Goal: Information Seeking & Learning: Learn about a topic

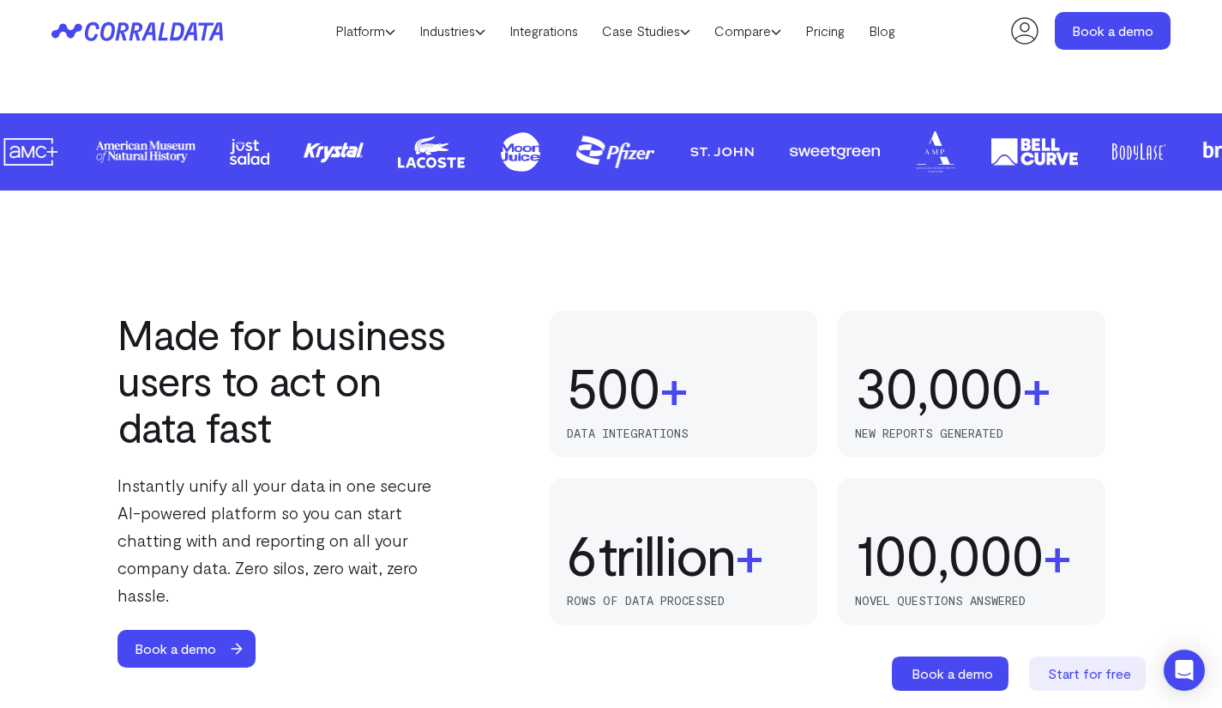
scroll to position [878, 0]
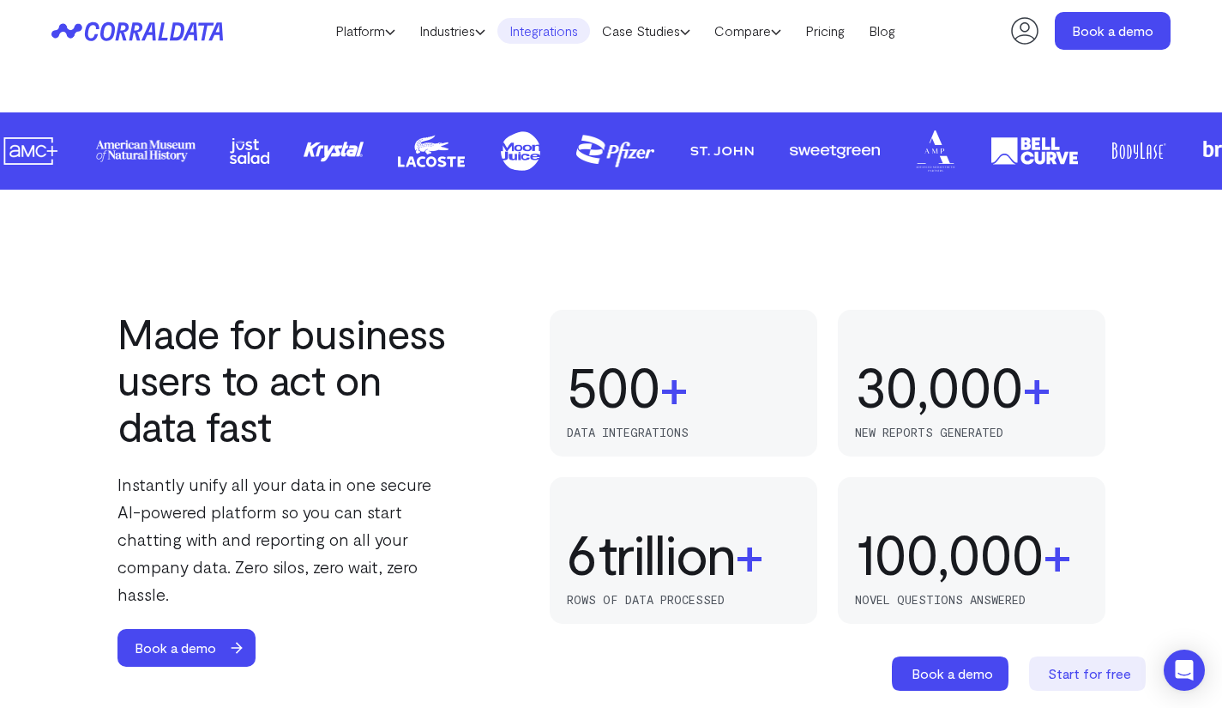
click at [581, 33] on link "Integrations" at bounding box center [544, 31] width 93 height 26
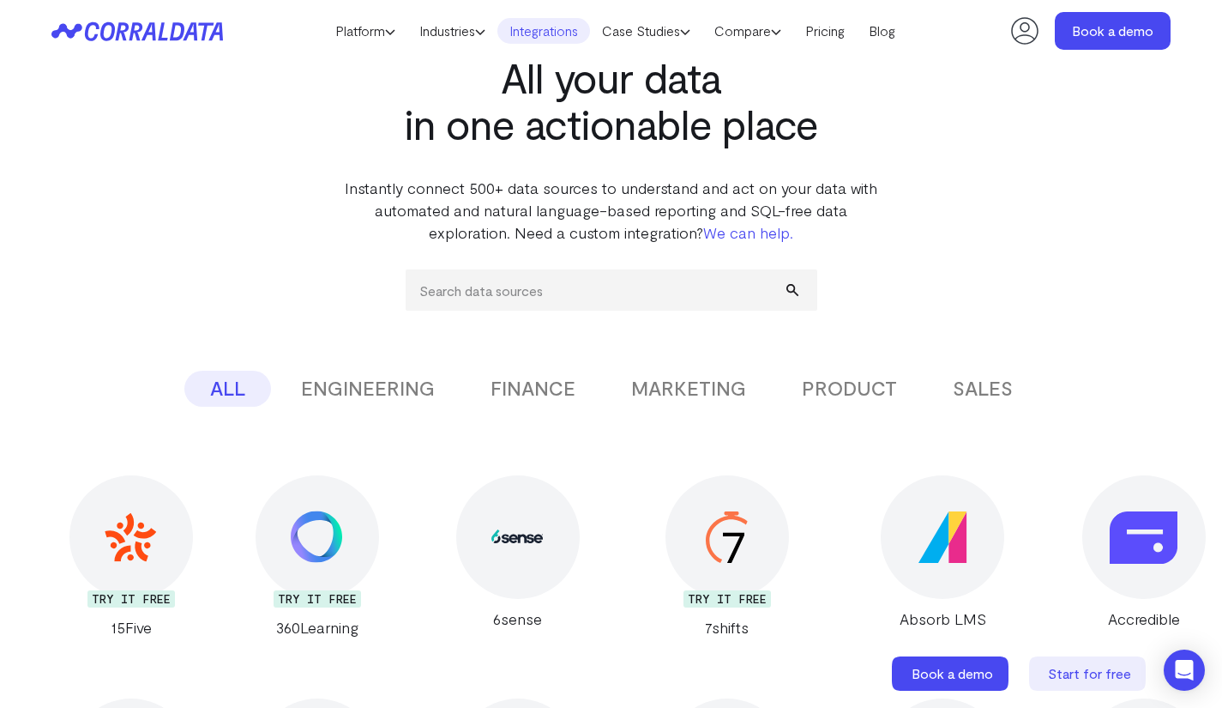
scroll to position [75, 0]
click at [631, 300] on input "search" at bounding box center [612, 289] width 412 height 41
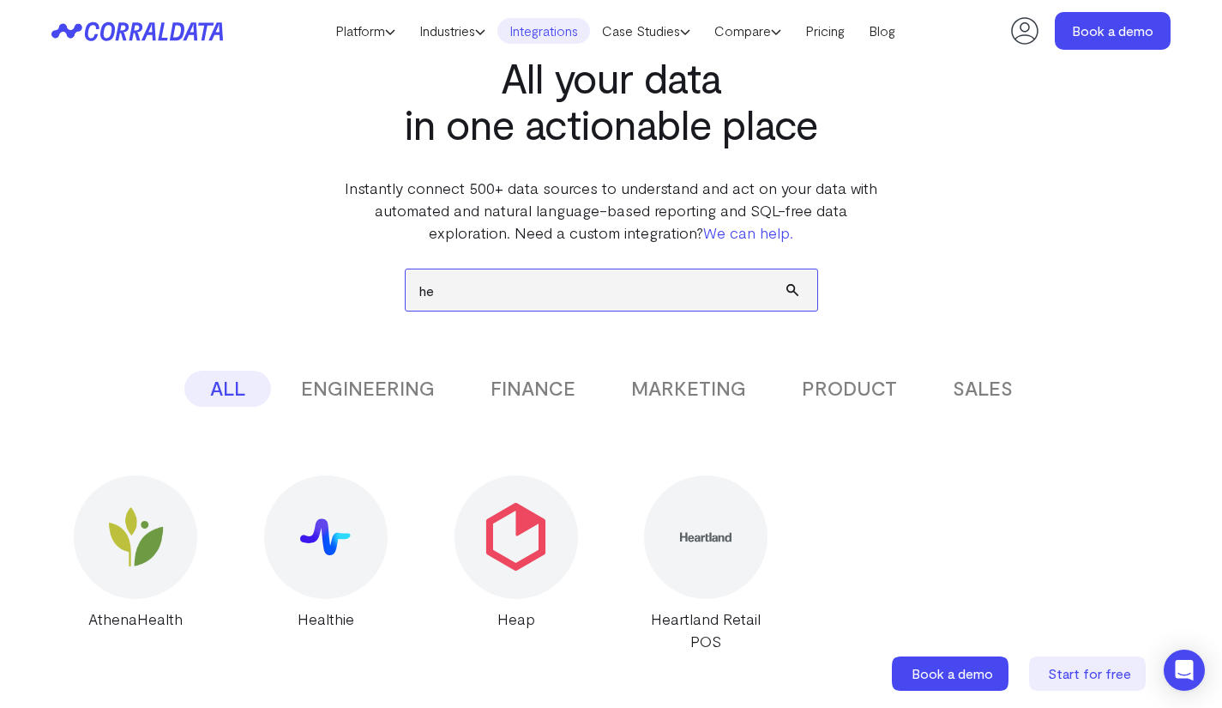
type input "h"
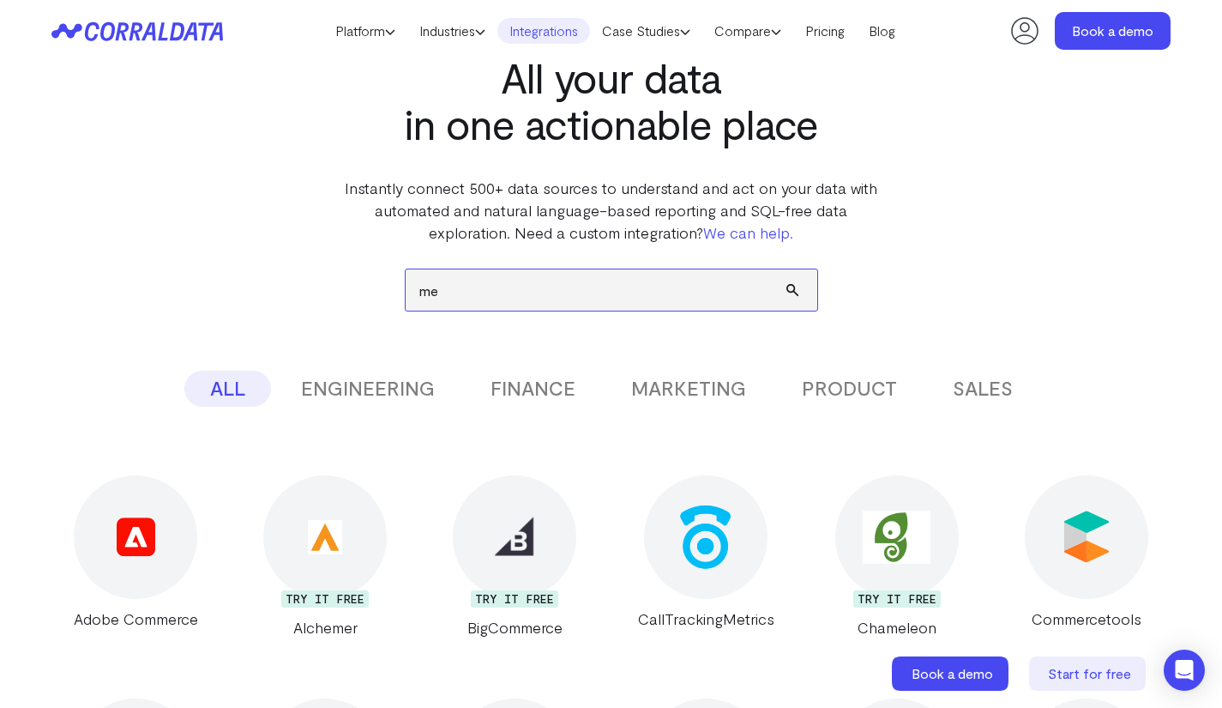
type input "m"
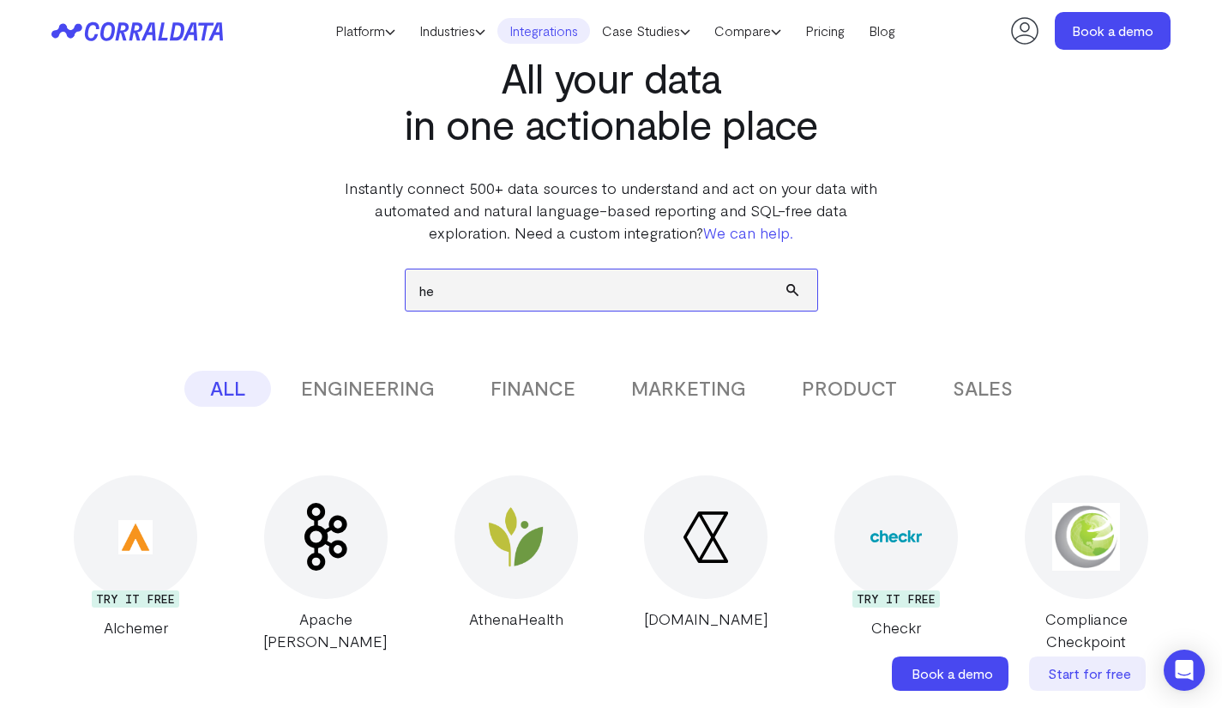
type input "h"
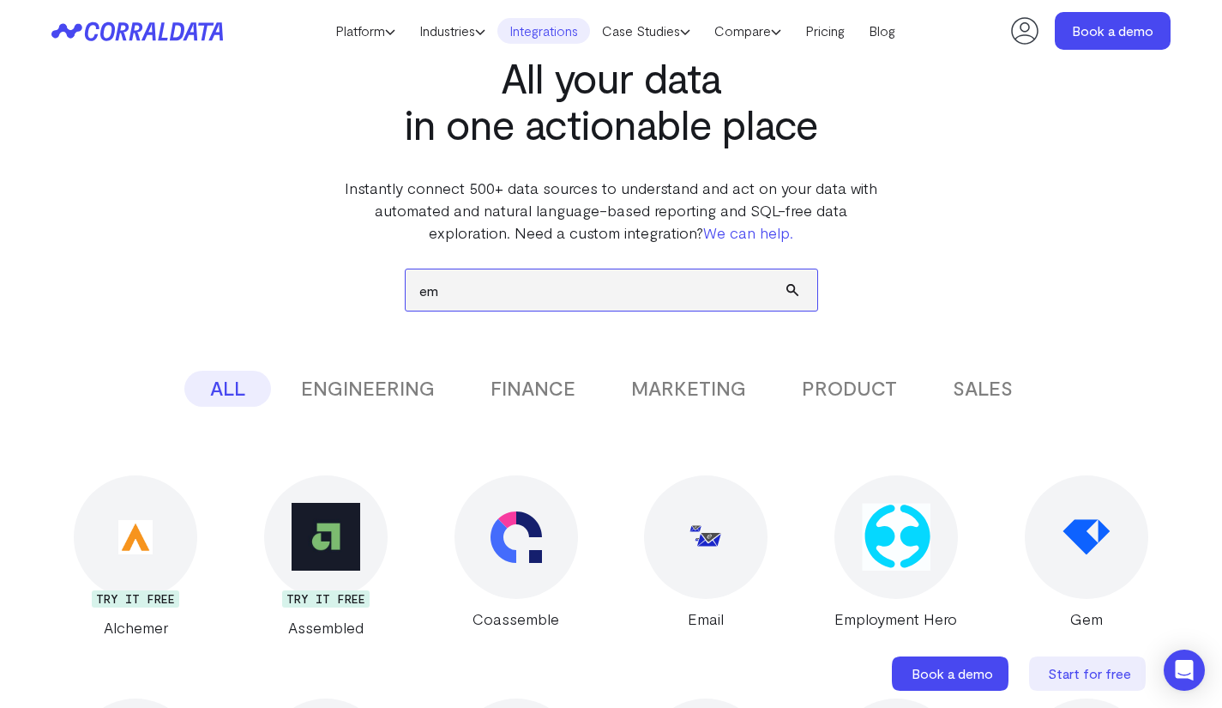
type input "e"
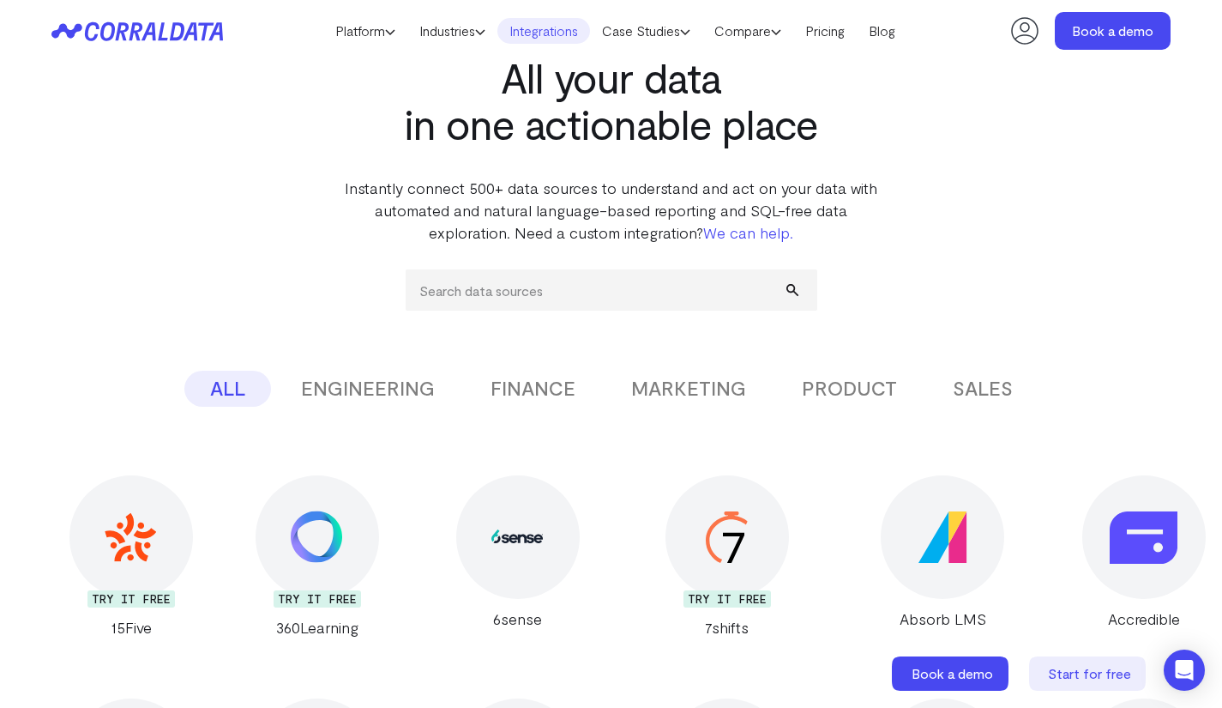
click at [849, 390] on button "PRODUCT" at bounding box center [849, 389] width 147 height 36
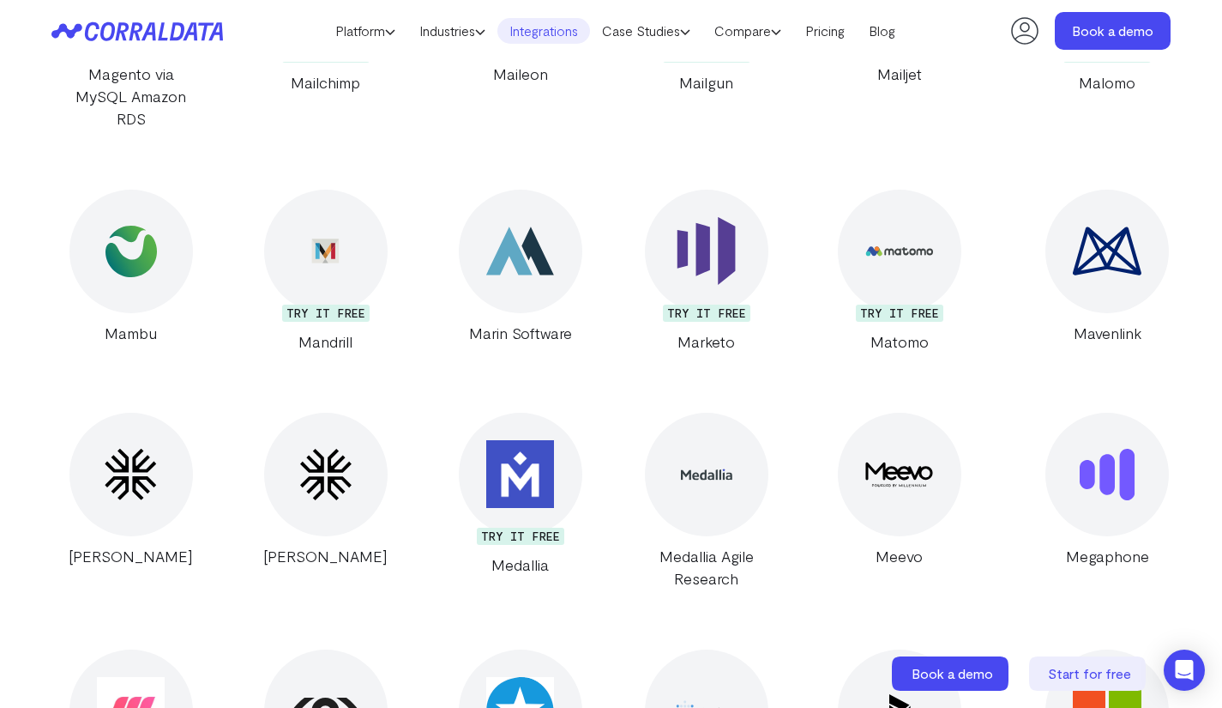
scroll to position [14086, 0]
click at [376, 28] on link "Platform" at bounding box center [365, 31] width 84 height 26
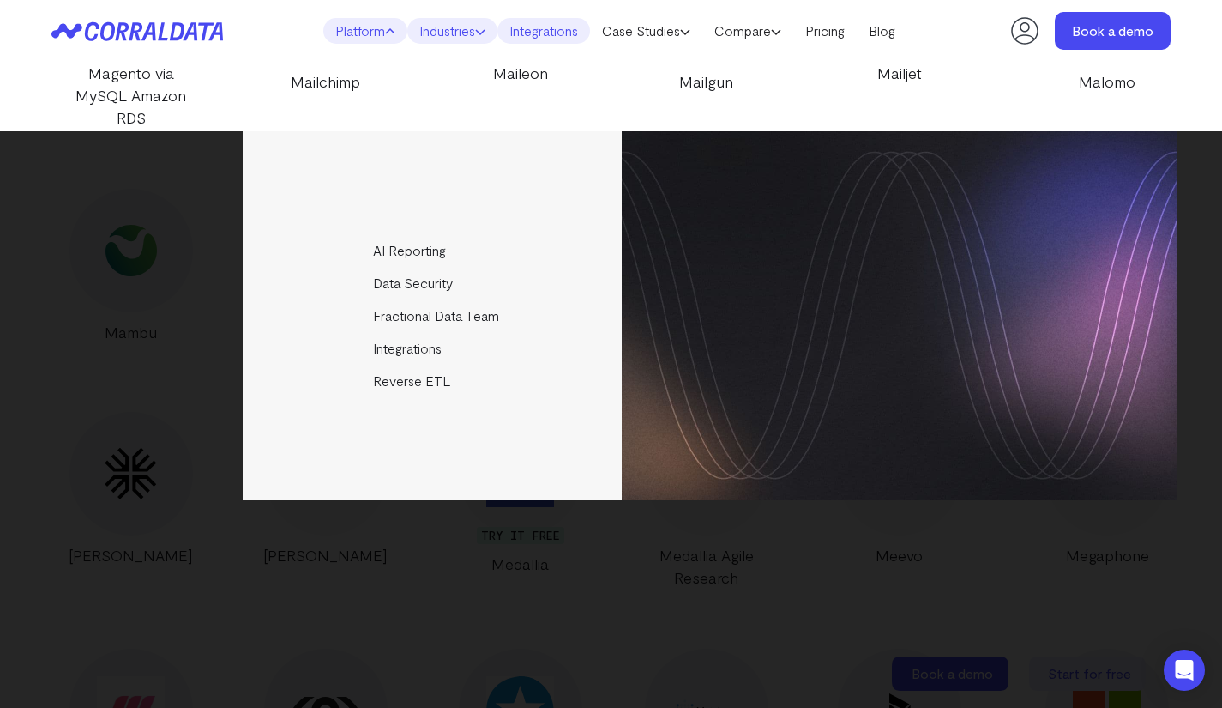
click at [482, 30] on icon at bounding box center [480, 32] width 10 height 10
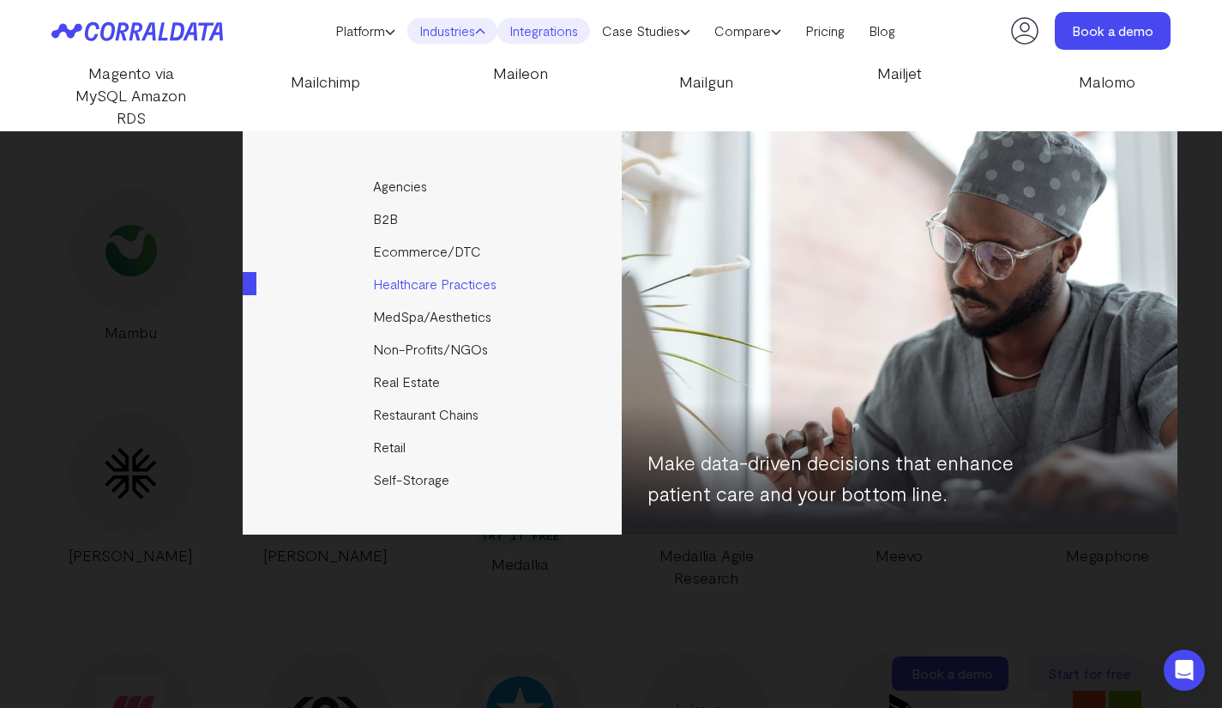
click at [407, 282] on link "Healthcare Practices" at bounding box center [434, 284] width 382 height 33
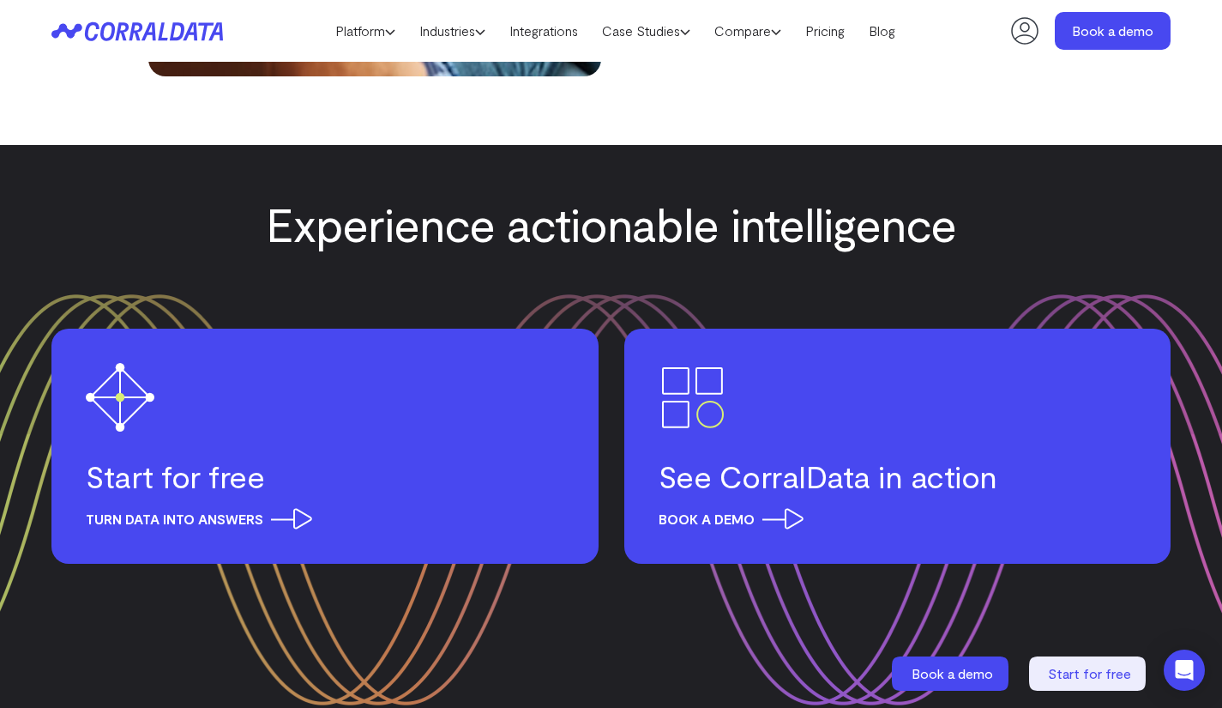
scroll to position [6290, 0]
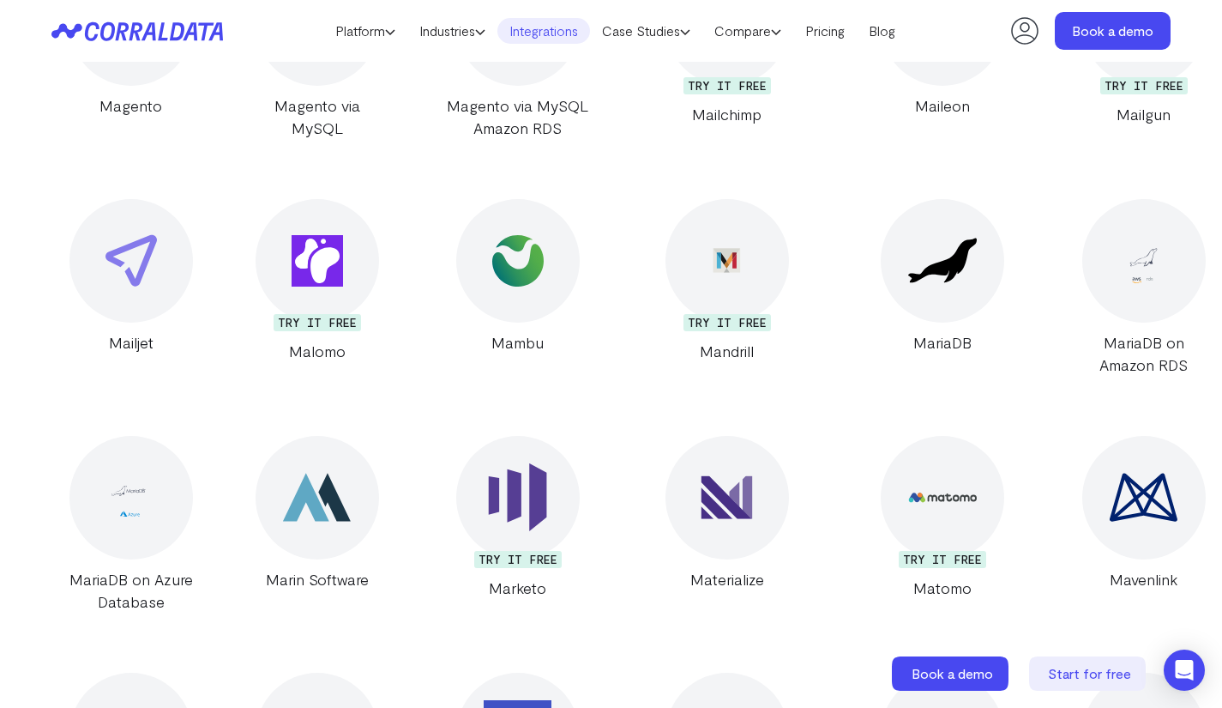
scroll to position [14086, 0]
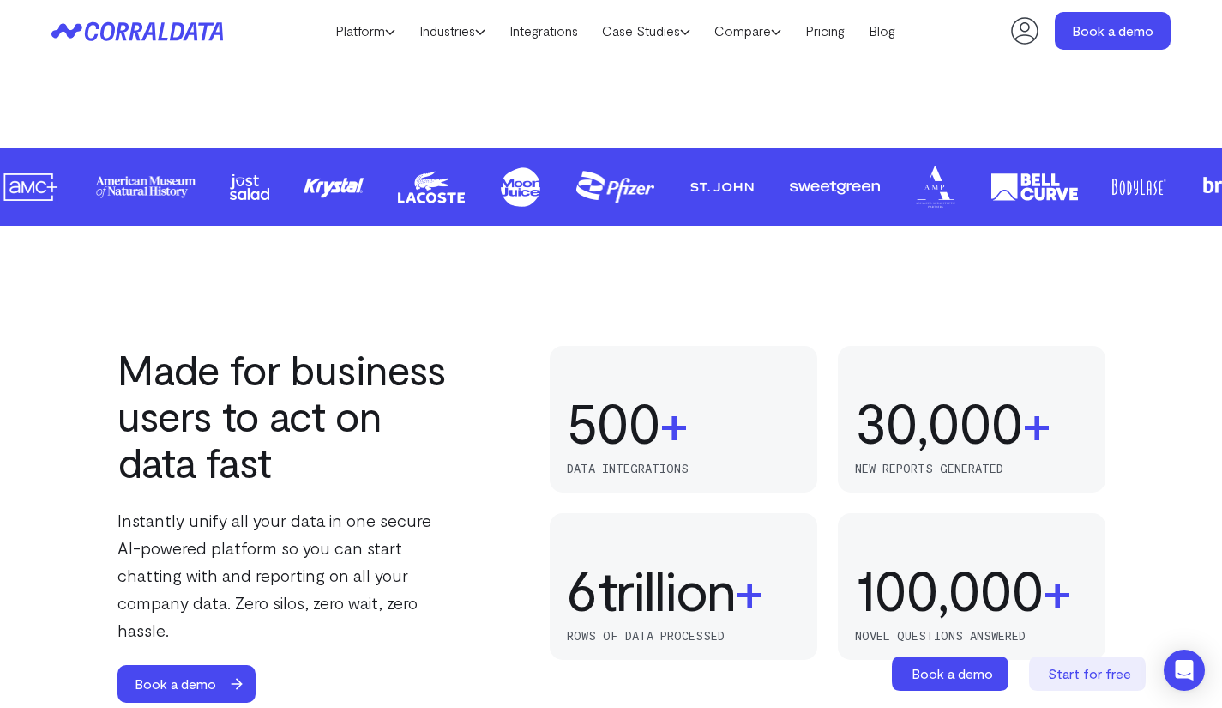
scroll to position [878, 0]
